Goal: Task Accomplishment & Management: Manage account settings

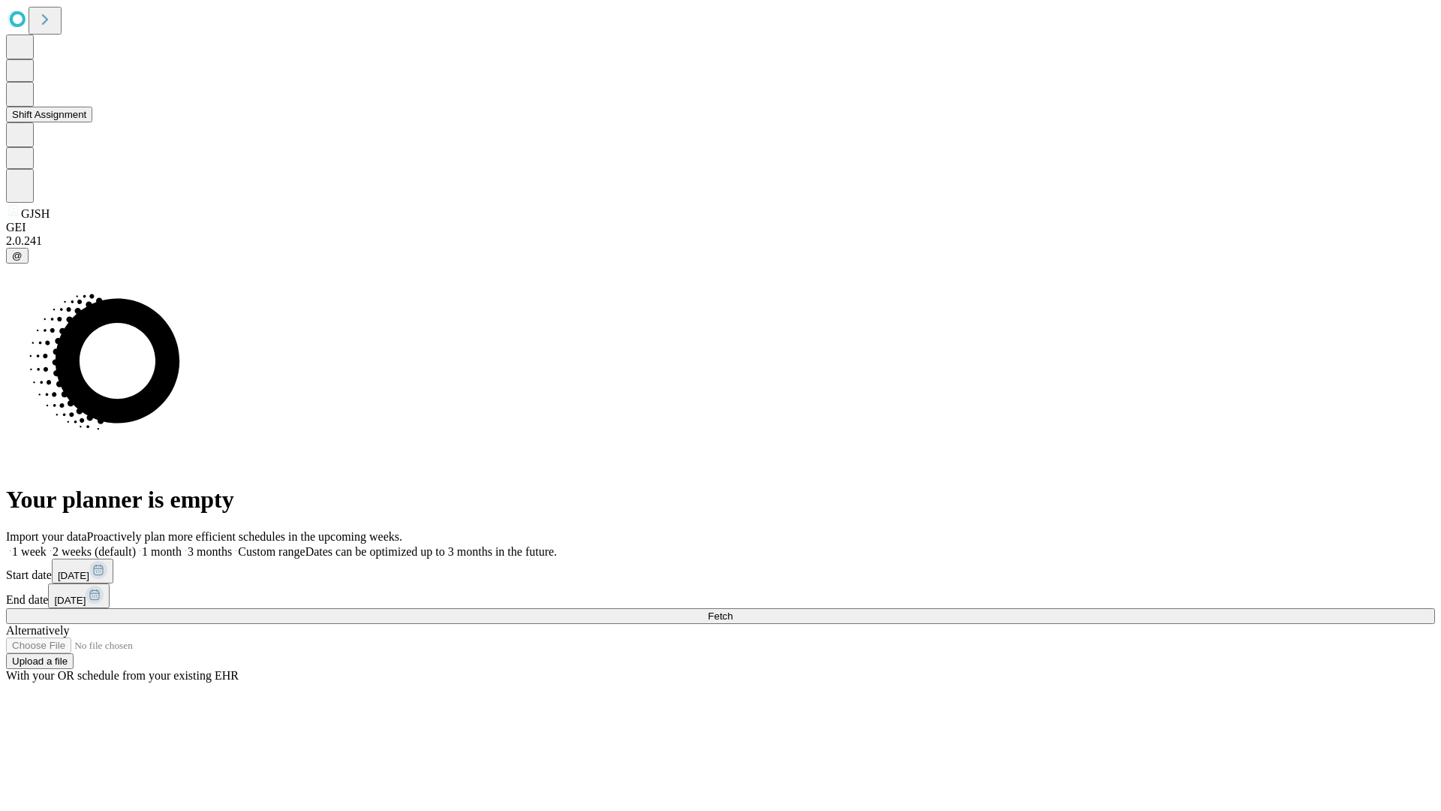
click at [92, 122] on button "Shift Assignment" at bounding box center [49, 115] width 86 height 16
